Goal: Information Seeking & Learning: Learn about a topic

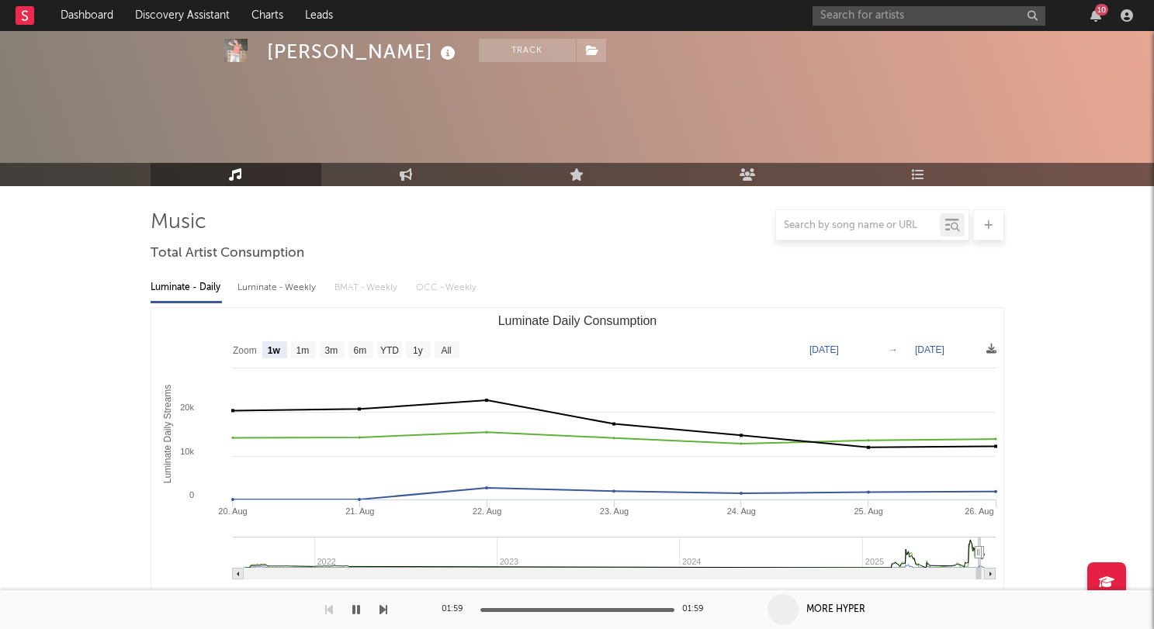
select select "1w"
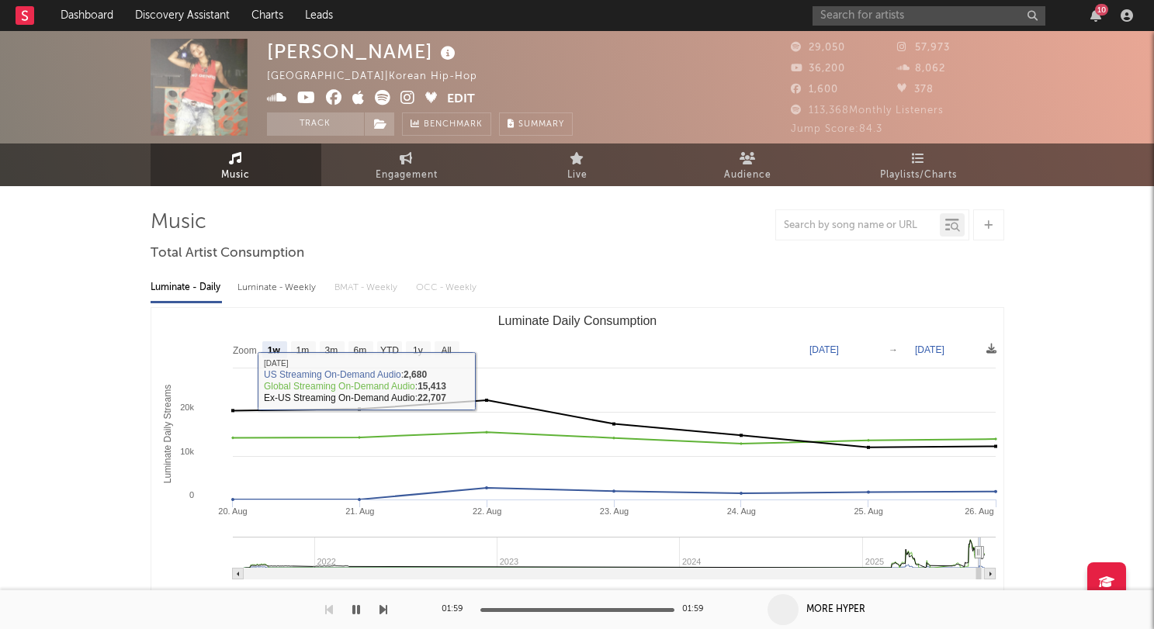
click at [556, 229] on div at bounding box center [577, 224] width 853 height 31
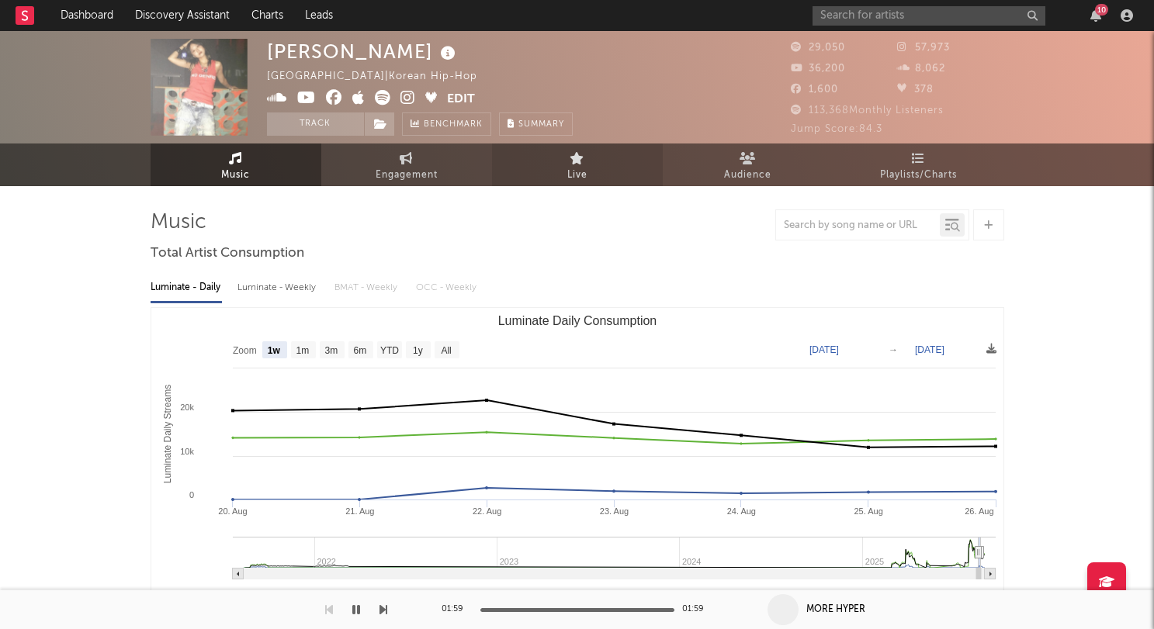
click at [601, 151] on link "Live" at bounding box center [577, 165] width 171 height 43
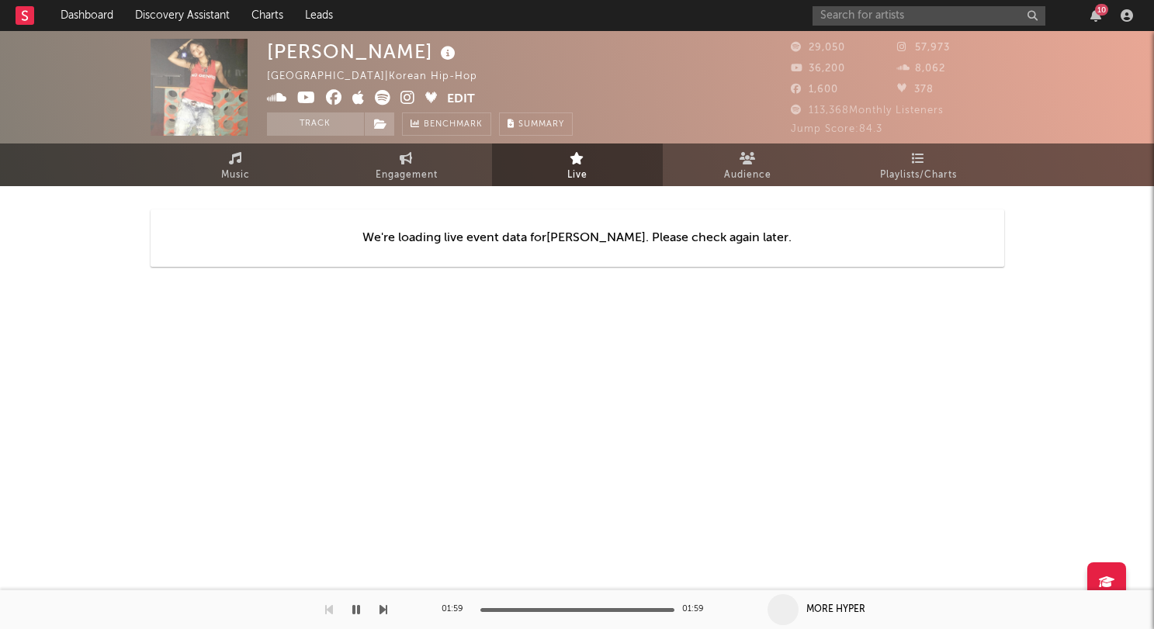
click at [805, 337] on html "Dashboard Discovery Assistant Charts Leads 10 Notifications Settings [PERSON_NA…" at bounding box center [577, 168] width 1154 height 337
click at [756, 161] on link "Audience" at bounding box center [748, 165] width 171 height 43
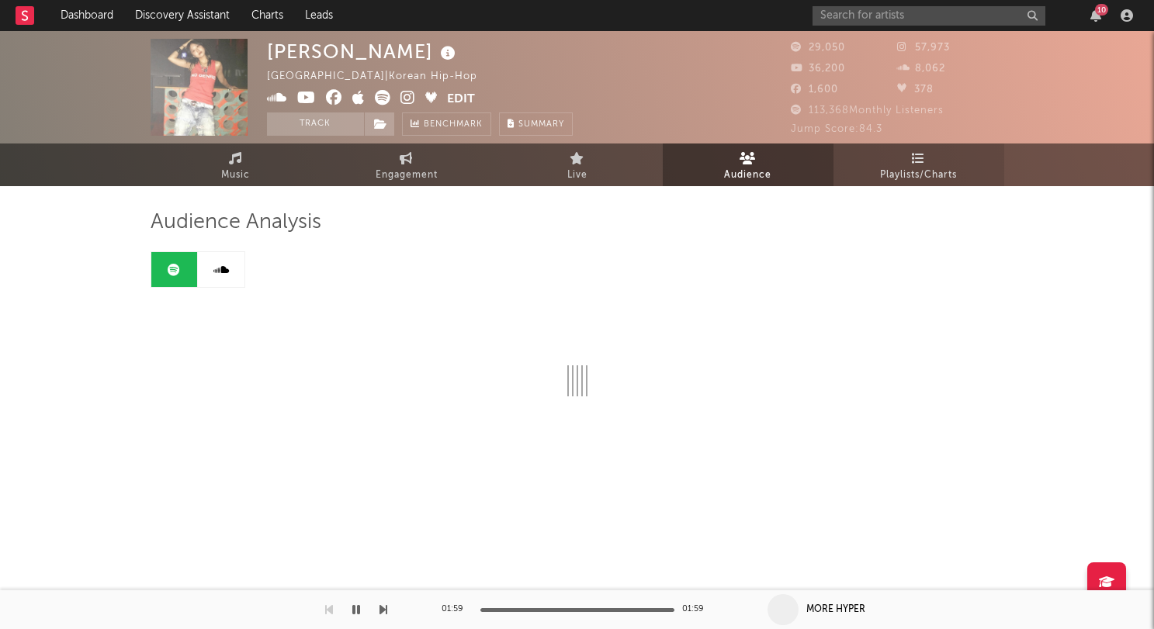
click at [877, 169] on link "Playlists/Charts" at bounding box center [918, 165] width 171 height 43
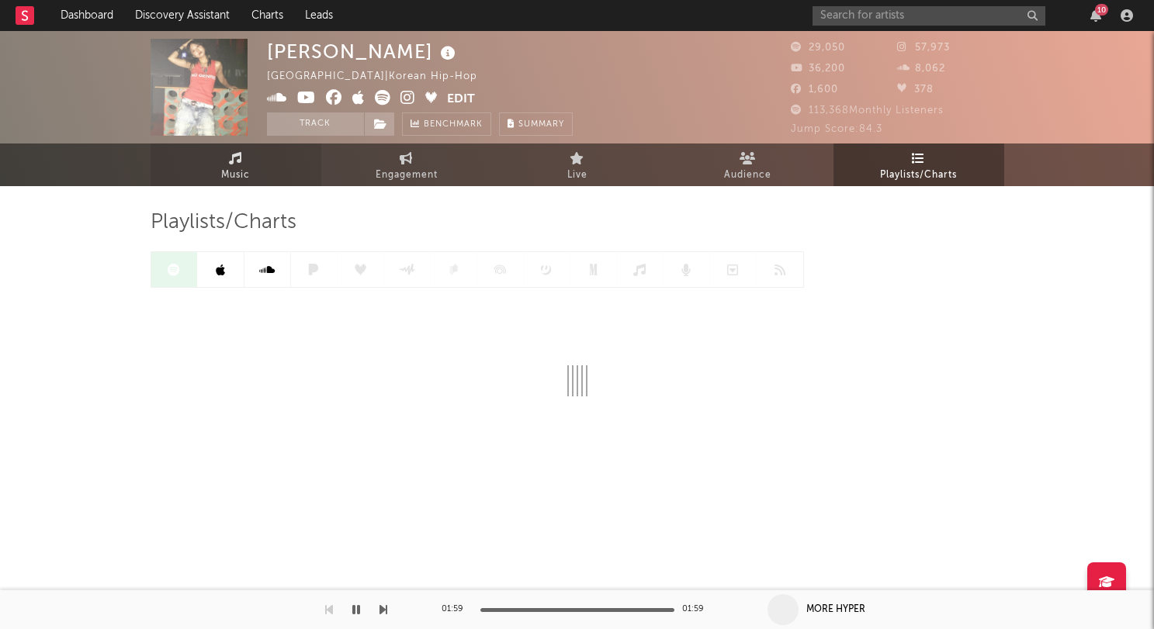
click at [227, 179] on span "Music" at bounding box center [235, 175] width 29 height 19
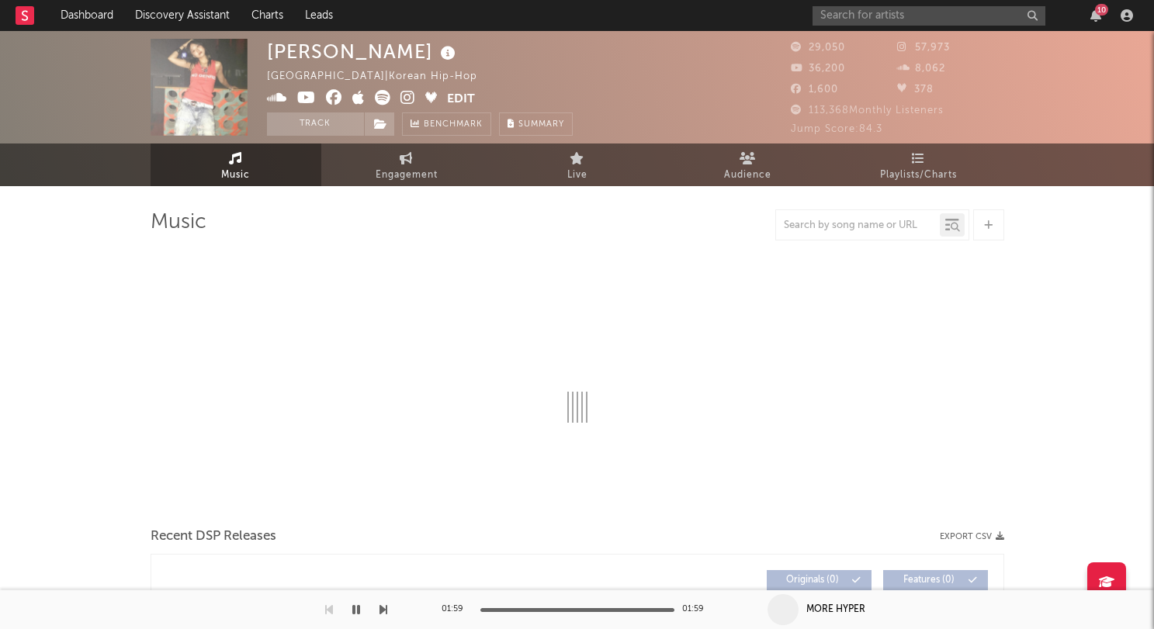
select select "6m"
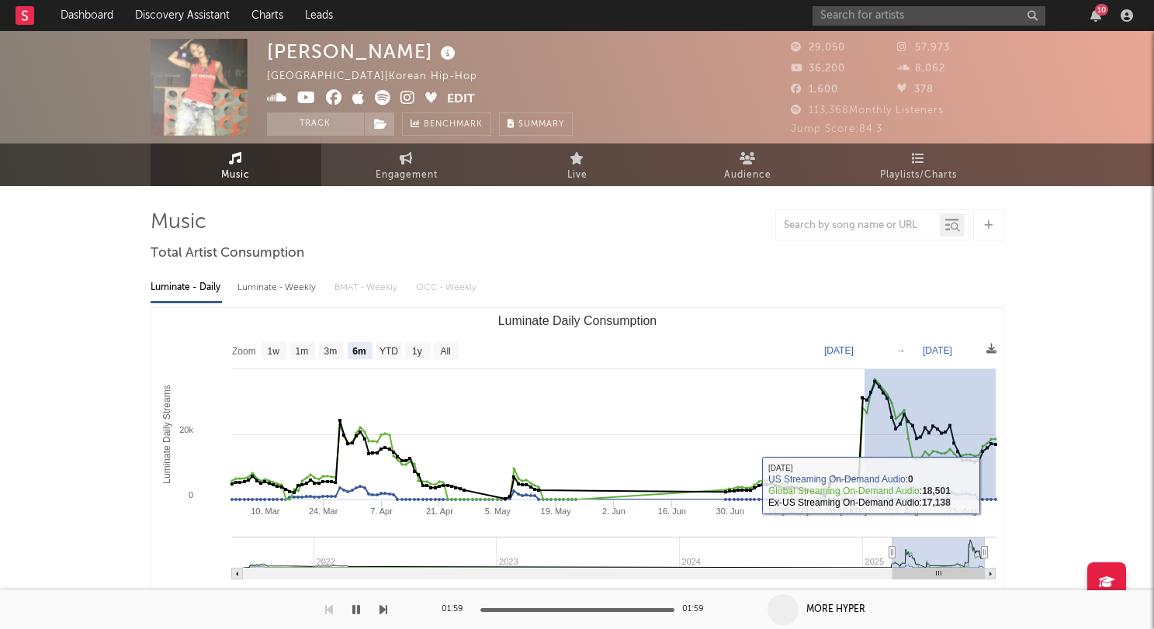
drag, startPoint x: 863, startPoint y: 448, endPoint x: 1009, endPoint y: 492, distance: 152.2
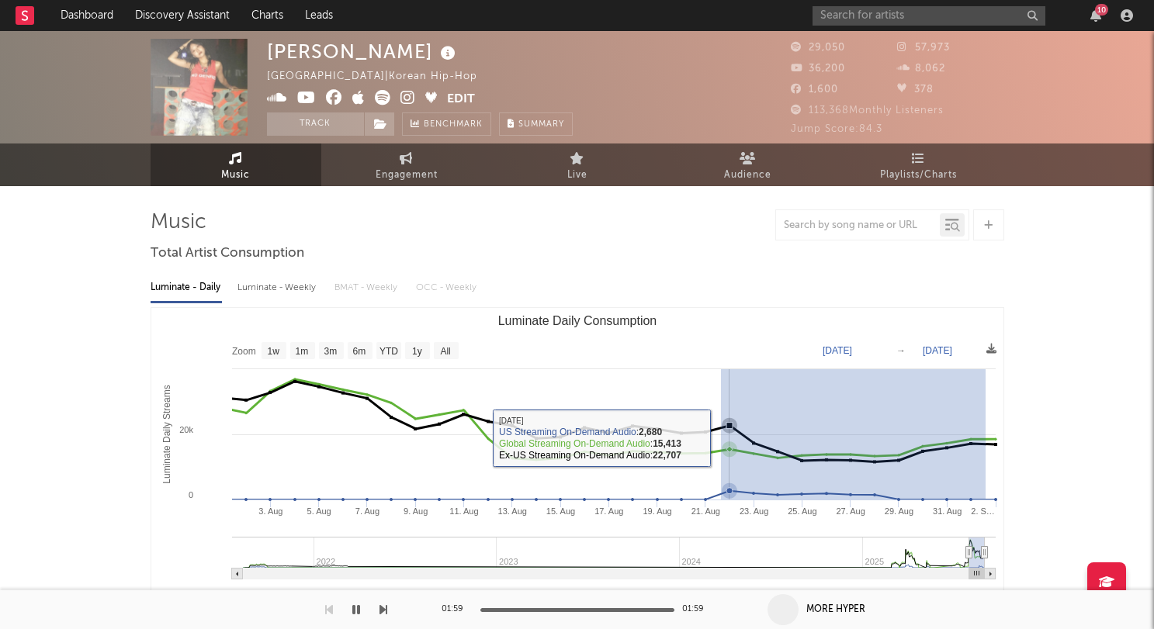
drag, startPoint x: 984, startPoint y: 448, endPoint x: 720, endPoint y: 436, distance: 264.8
click at [720, 436] on icon "Luminate Daily Consumption" at bounding box center [608, 422] width 773 height 81
type input "[DATE]"
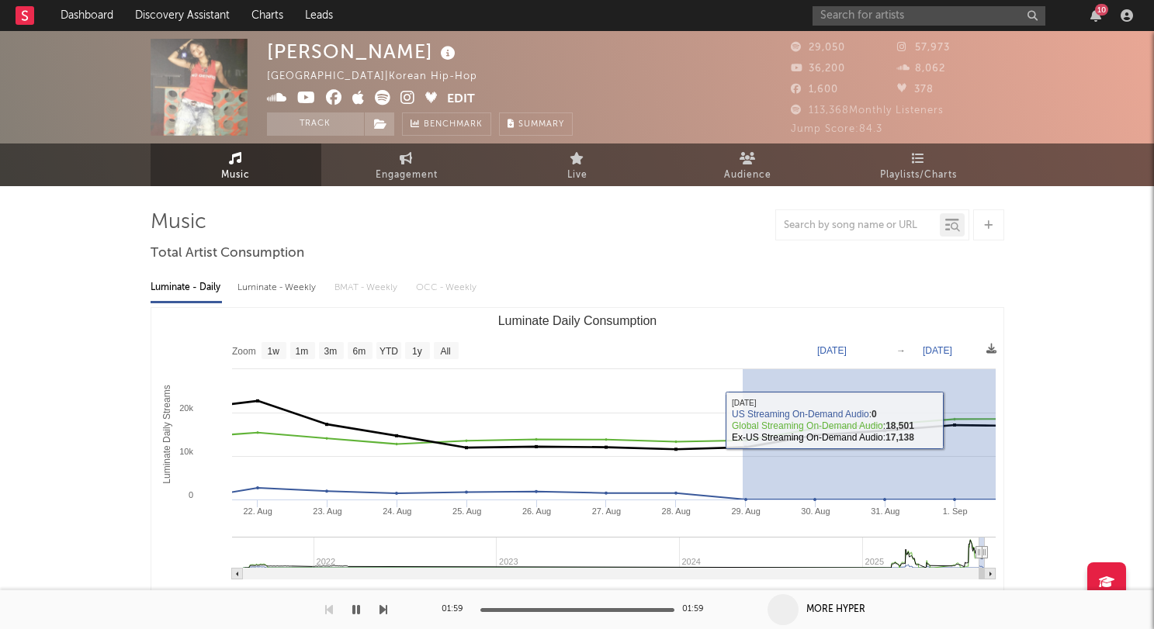
drag, startPoint x: 742, startPoint y: 448, endPoint x: 1032, endPoint y: 428, distance: 290.8
type input "[DATE]"
